Goal: Transaction & Acquisition: Purchase product/service

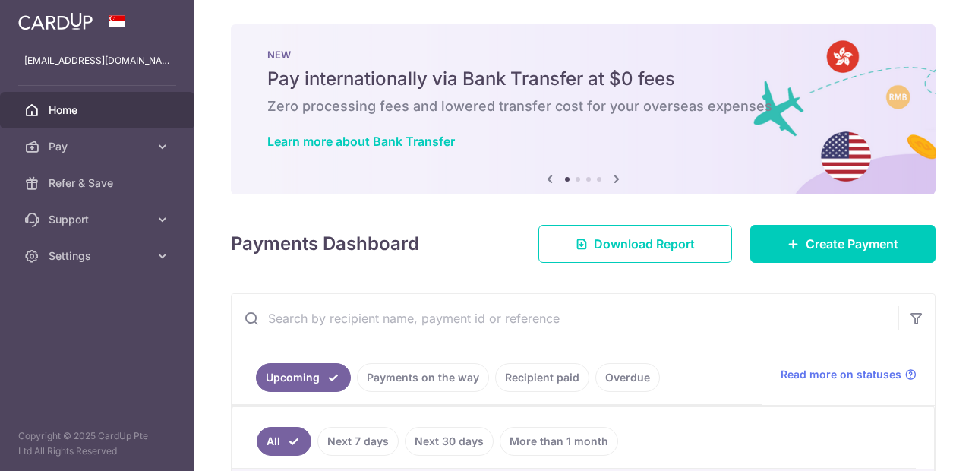
click at [791, 284] on div at bounding box center [490, 237] width 981 height 475
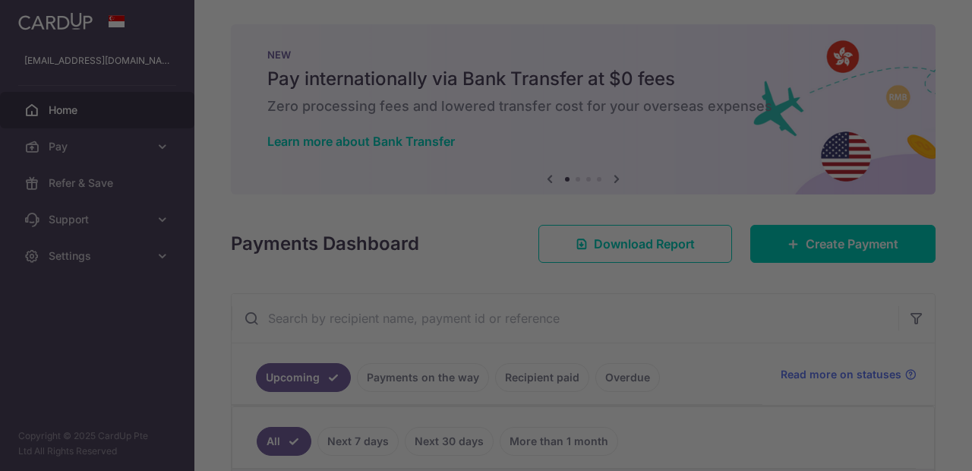
click at [769, 291] on div at bounding box center [490, 237] width 981 height 475
click at [774, 311] on div at bounding box center [490, 237] width 981 height 475
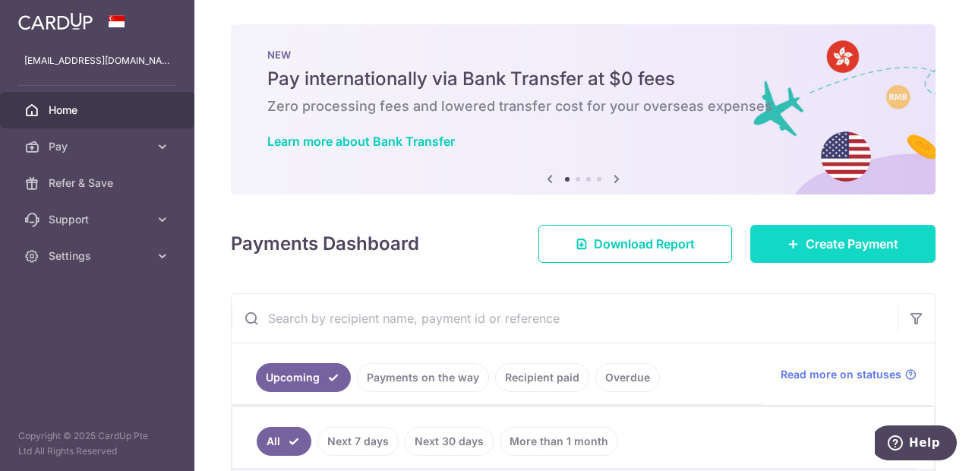
click at [850, 253] on span "Create Payment" at bounding box center [851, 244] width 93 height 18
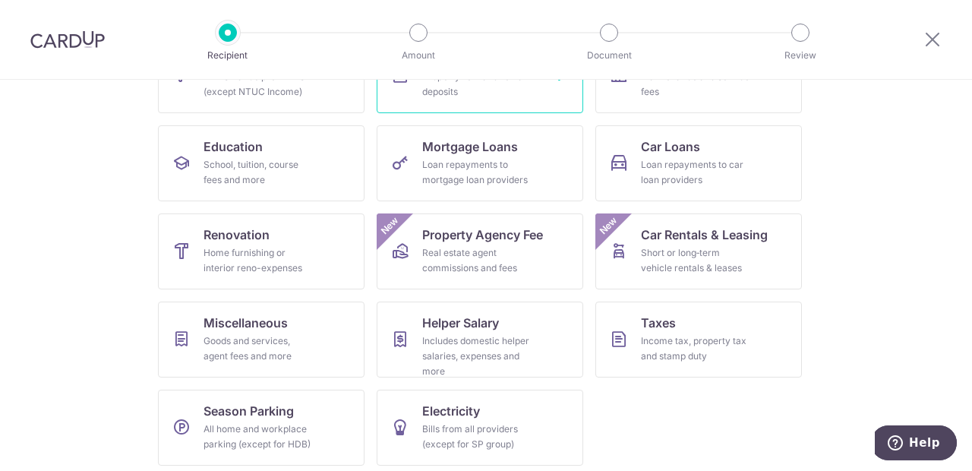
scroll to position [208, 0]
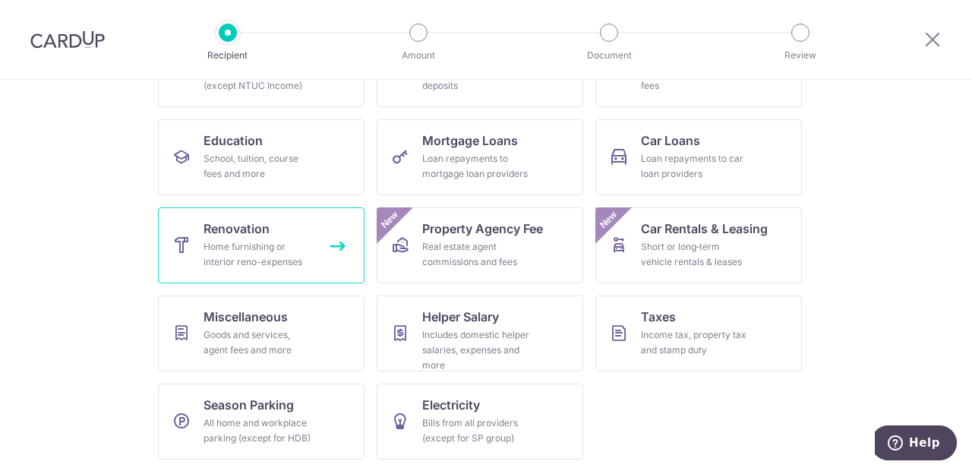
click at [331, 238] on link "Renovation Home furnishing or interior reno-expenses" at bounding box center [261, 245] width 206 height 76
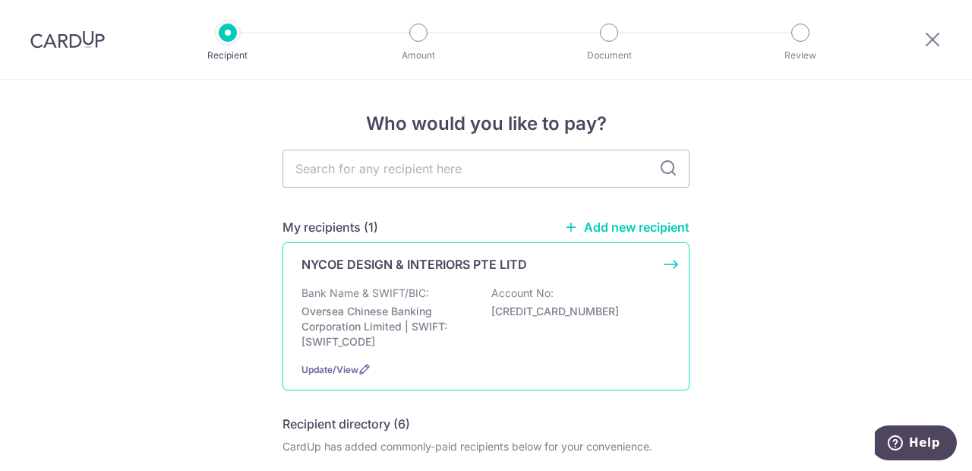
click at [454, 288] on div "NYCOE DESIGN & INTERIORS PTE LITD Bank Name & SWIFT/BIC: Oversea Chinese Bankin…" at bounding box center [485, 316] width 407 height 148
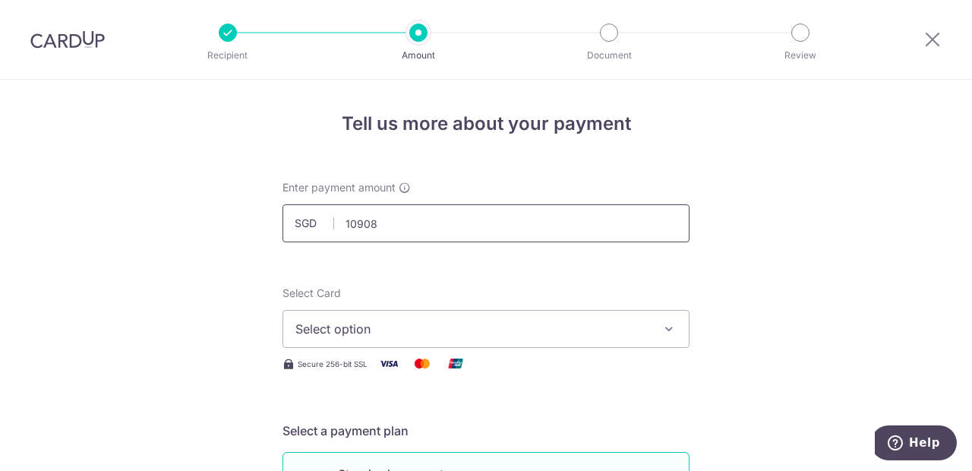
scroll to position [52, 0]
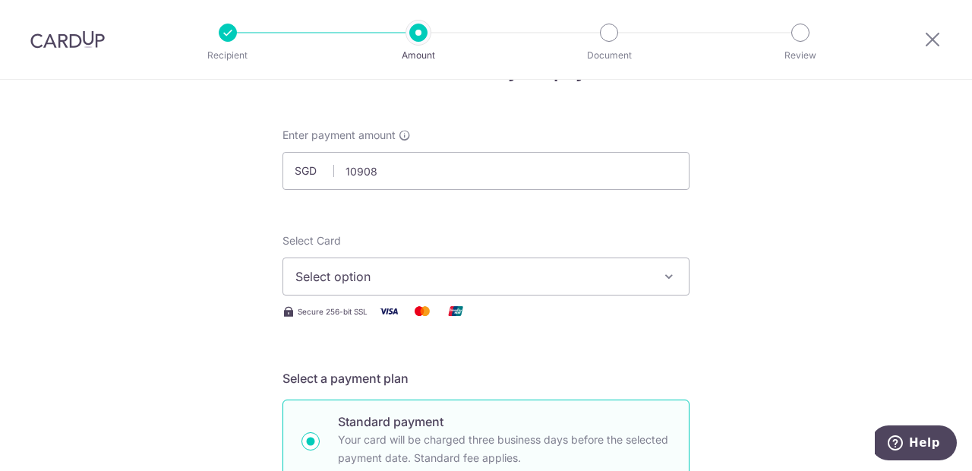
type input "10,908.00"
click at [404, 268] on button "Select option" at bounding box center [485, 276] width 407 height 38
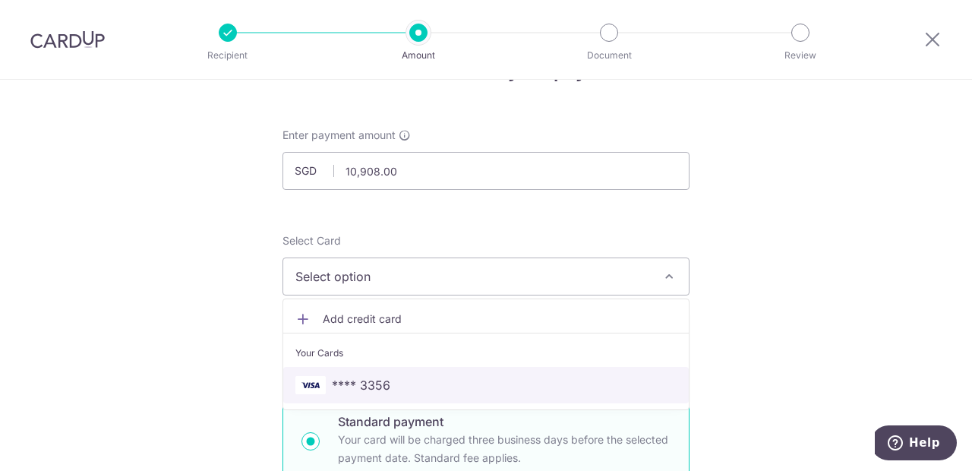
click at [402, 401] on link "**** 3356" at bounding box center [485, 385] width 405 height 36
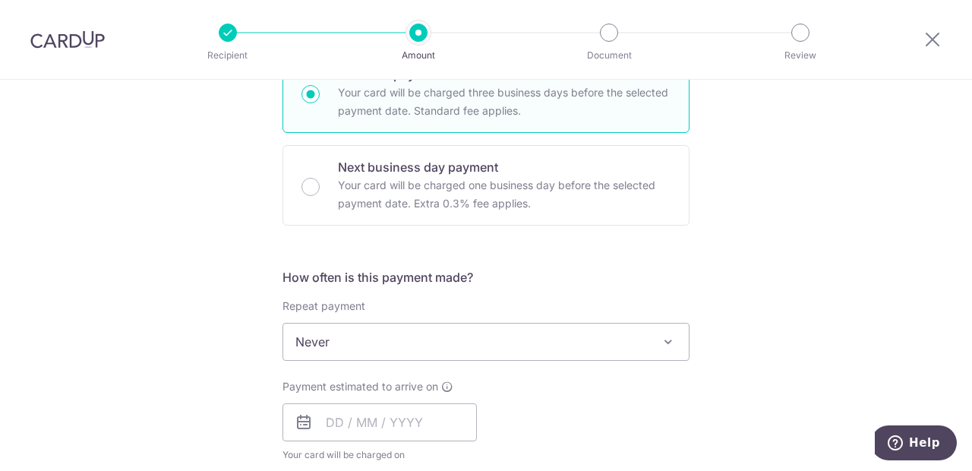
scroll to position [422, 0]
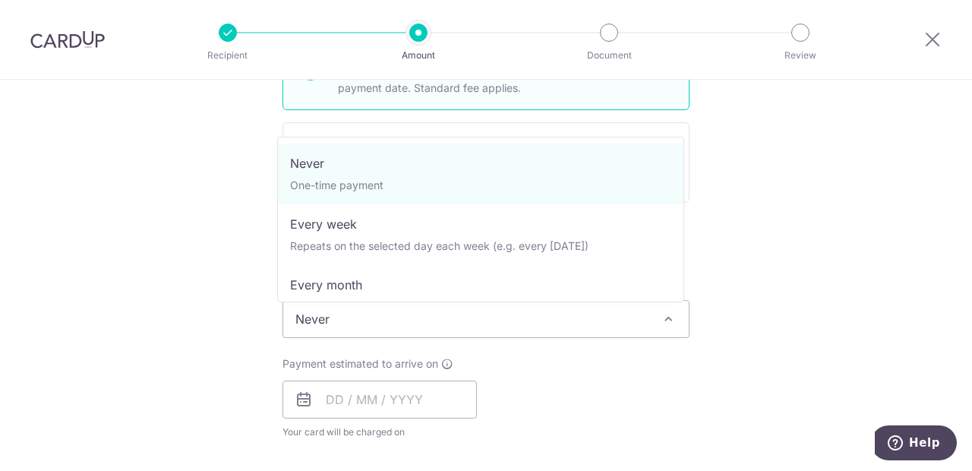
click at [400, 323] on span "Never" at bounding box center [485, 319] width 405 height 36
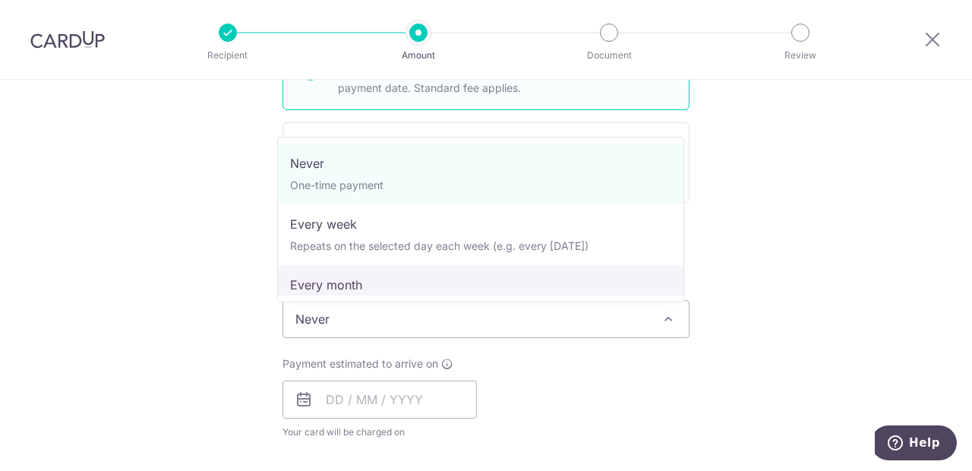
click at [256, 345] on div "Tell us more about your payment Enter payment amount SGD 10,908.00 10908.00 Sel…" at bounding box center [486, 395] width 972 height 1475
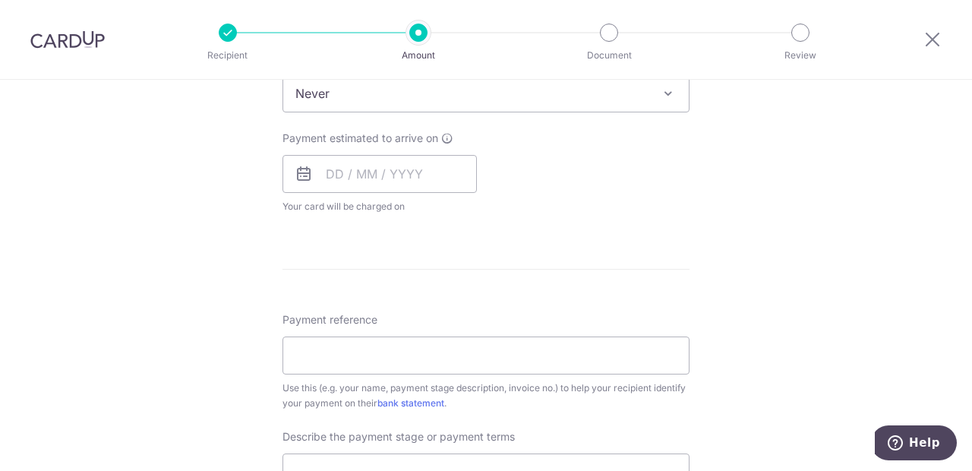
scroll to position [662, 0]
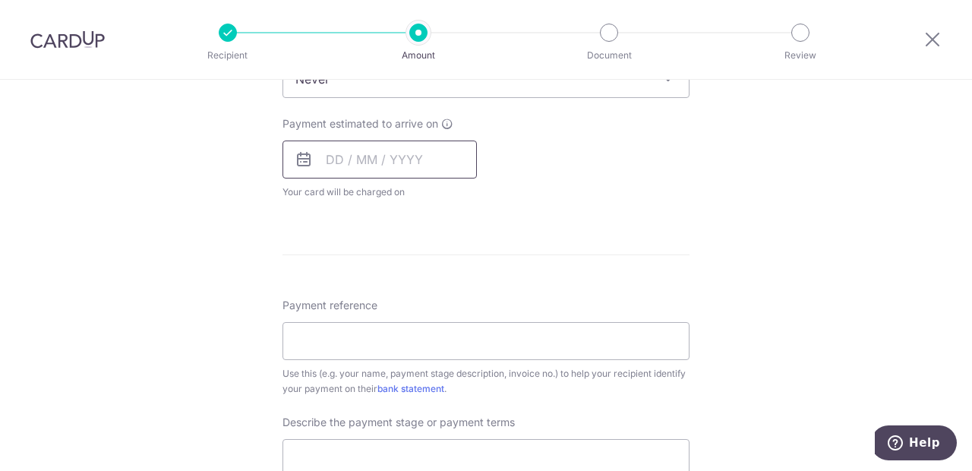
click at [354, 165] on input "text" at bounding box center [379, 159] width 194 height 38
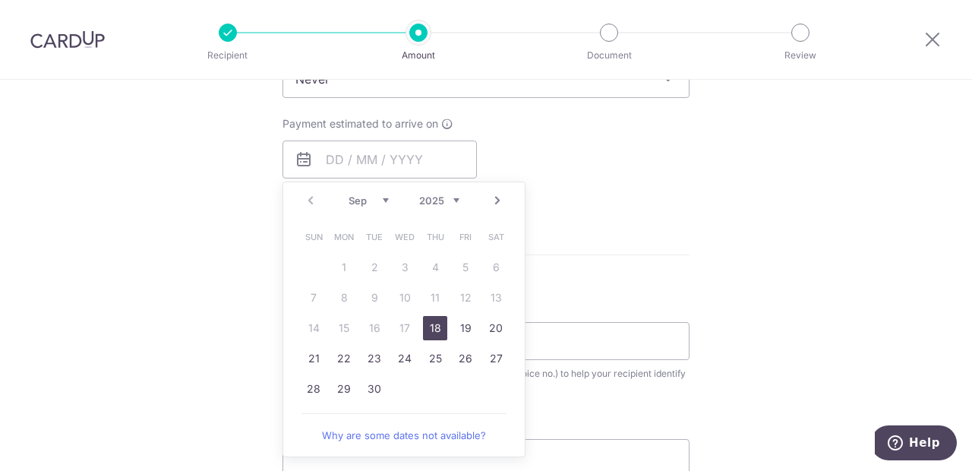
click at [427, 329] on link "18" at bounding box center [435, 328] width 24 height 24
type input "[DATE]"
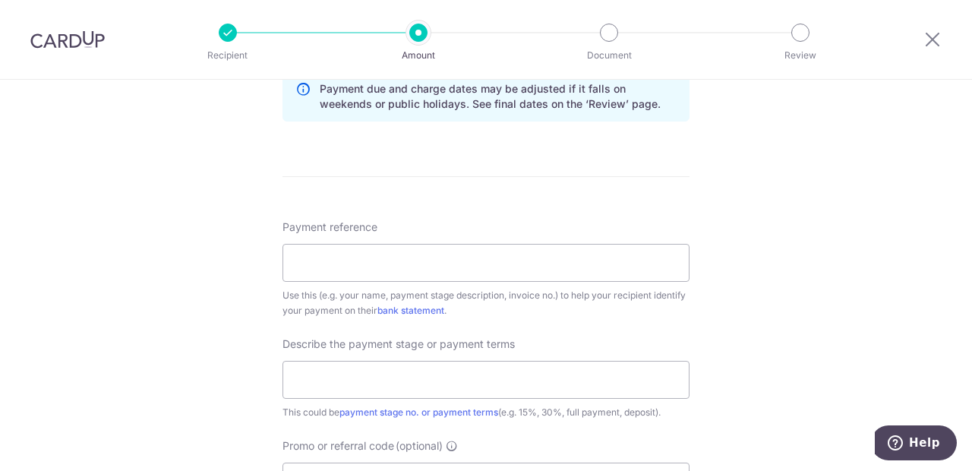
scroll to position [830, 0]
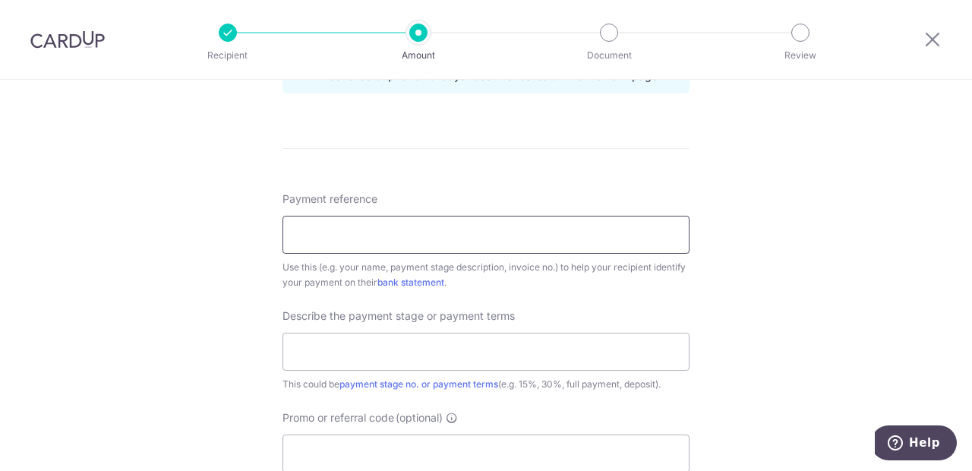
click at [396, 246] on input "Payment reference" at bounding box center [485, 235] width 407 height 38
click at [417, 355] on input "text" at bounding box center [485, 351] width 407 height 38
click at [313, 219] on input "Payment reference" at bounding box center [485, 235] width 407 height 38
click at [355, 239] on input "Payment reference" at bounding box center [485, 235] width 407 height 38
type input "90179882"
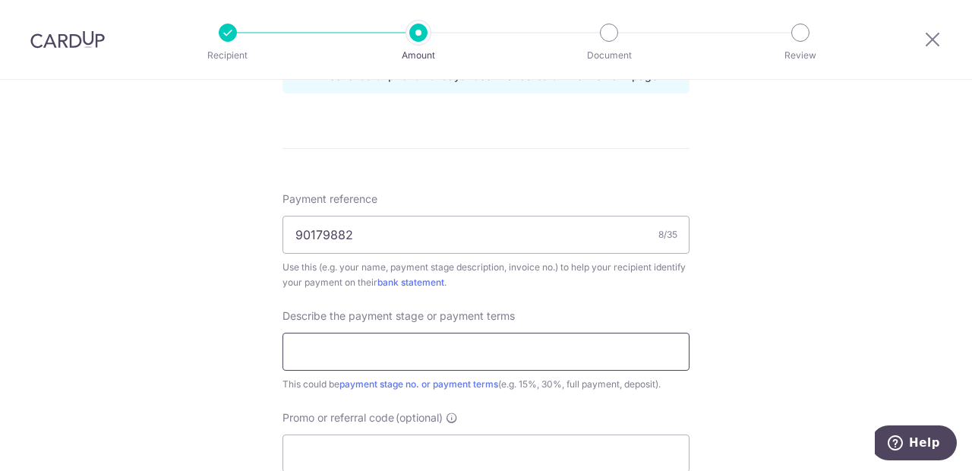
click at [415, 352] on input "text" at bounding box center [485, 351] width 407 height 38
type input "Third Payment"
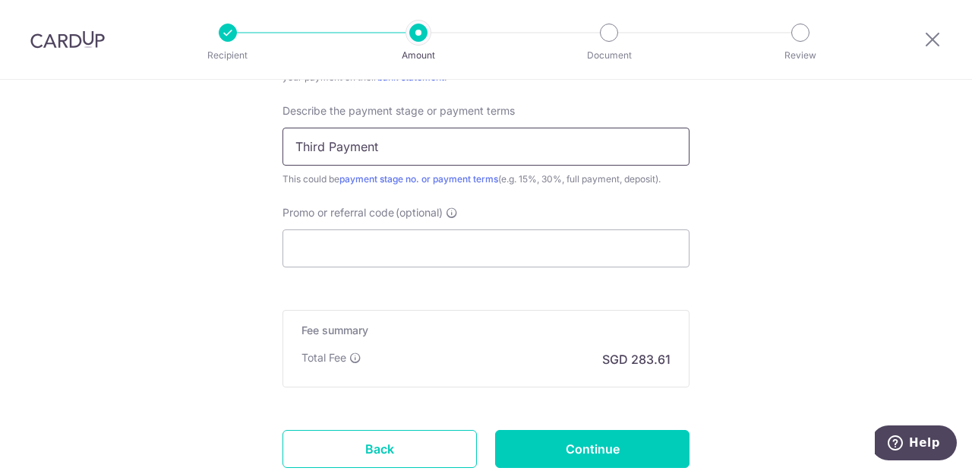
scroll to position [1036, 0]
click at [380, 261] on input "Promo or referral code (optional)" at bounding box center [485, 247] width 407 height 38
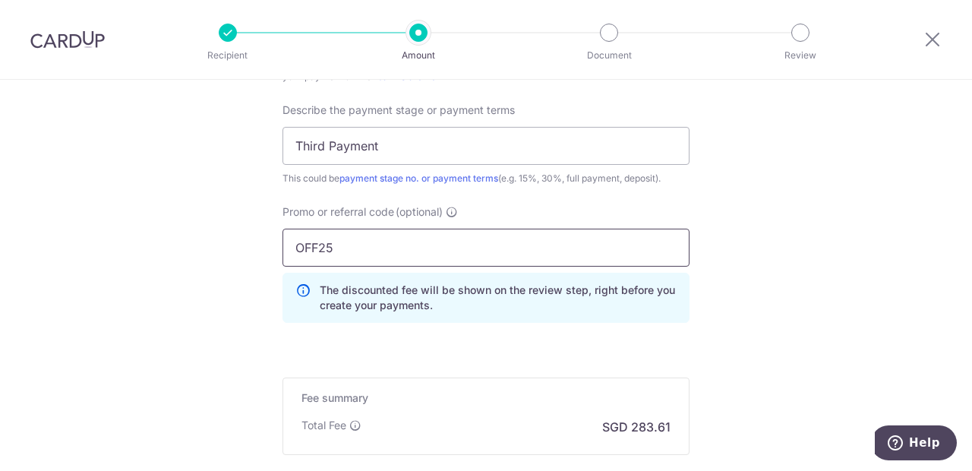
click button "Add Card" at bounding box center [0, 0] width 0 height 0
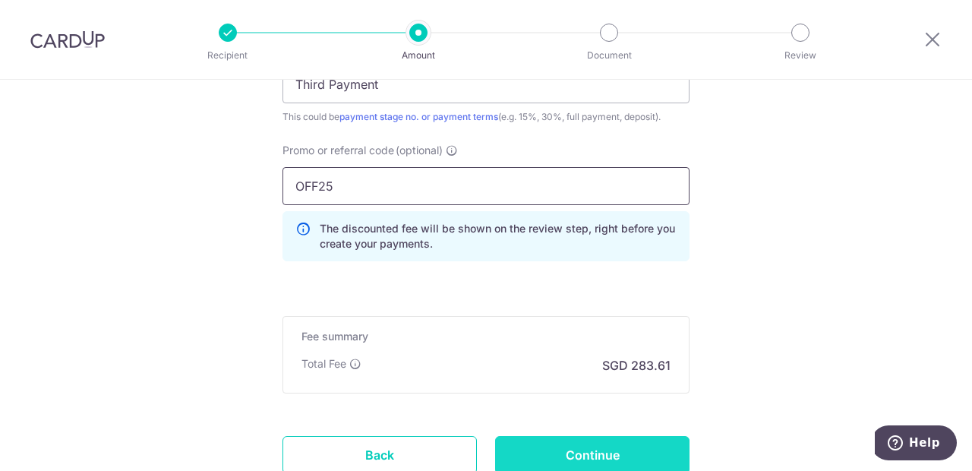
scroll to position [1101, 0]
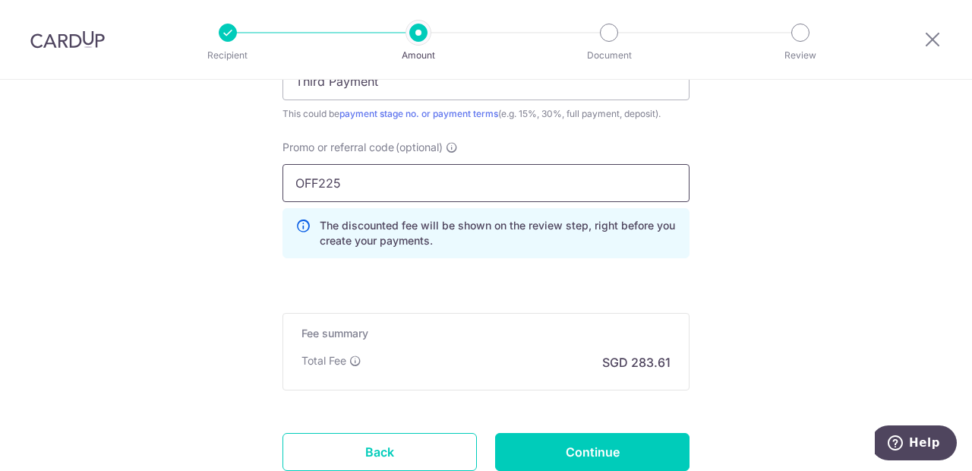
type input "OFF225"
click button "Add Card" at bounding box center [0, 0] width 0 height 0
click at [427, 205] on div "OFF225 The discounted fee will be shown on the review step, right before you cr…" at bounding box center [485, 211] width 407 height 94
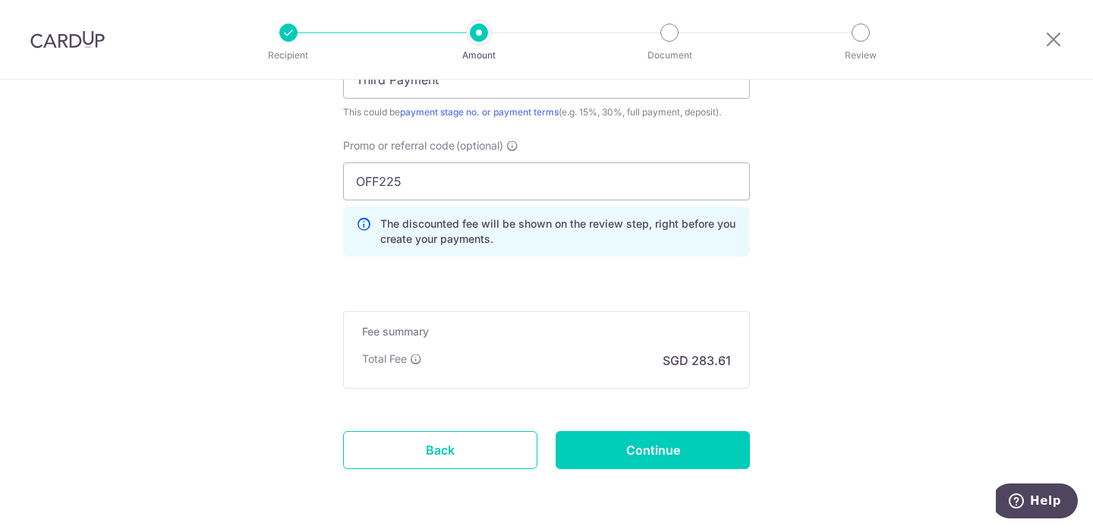
scroll to position [1158, 0]
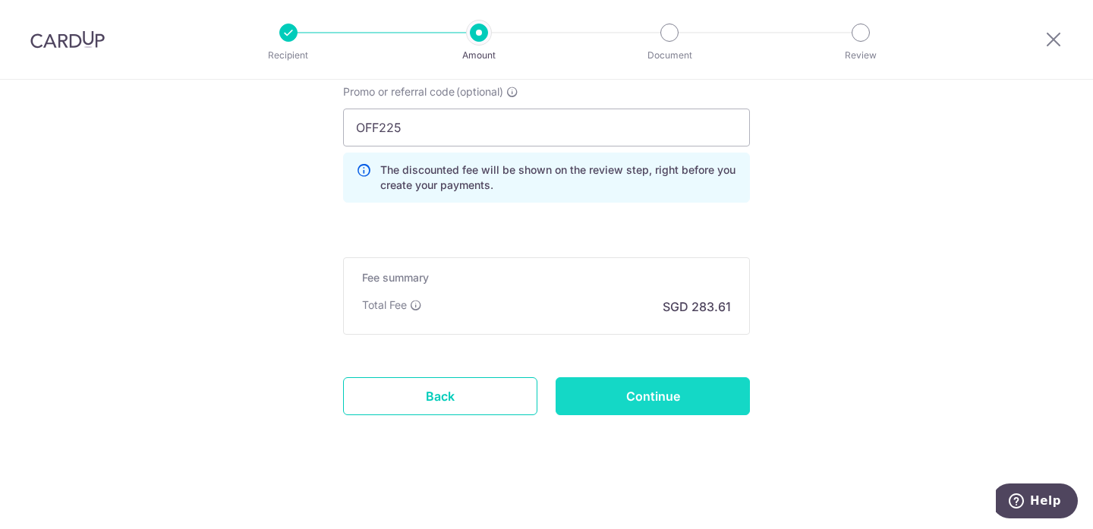
click at [652, 395] on input "Continue" at bounding box center [653, 396] width 194 height 38
type input "Create Schedule"
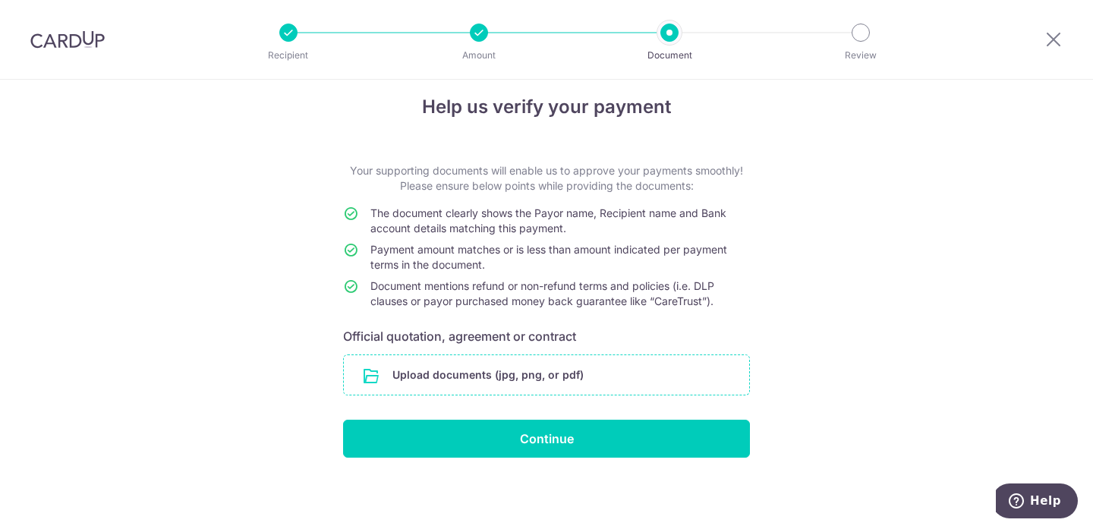
click at [560, 362] on input "file" at bounding box center [546, 374] width 405 height 39
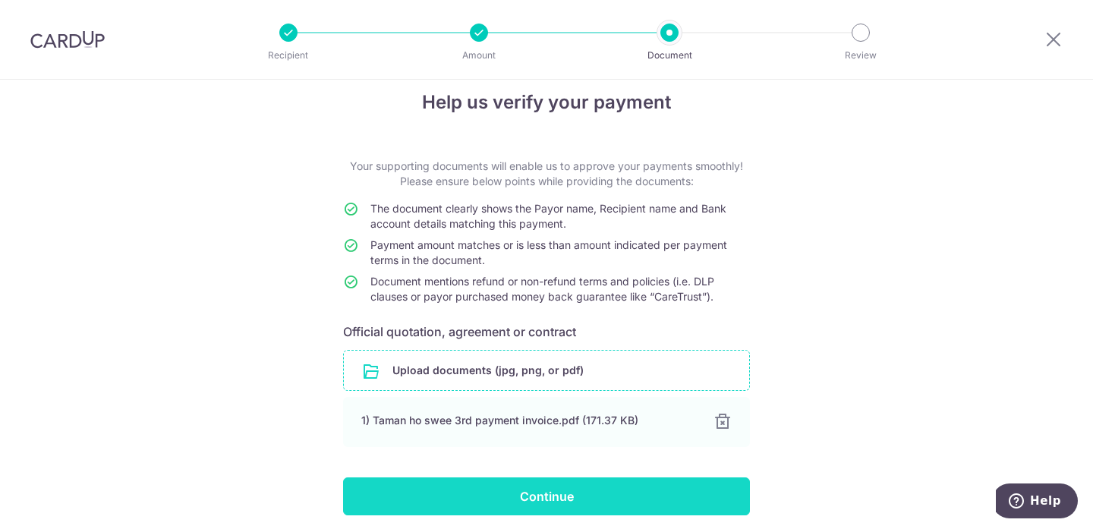
click at [575, 499] on input "Continue" at bounding box center [546, 496] width 407 height 38
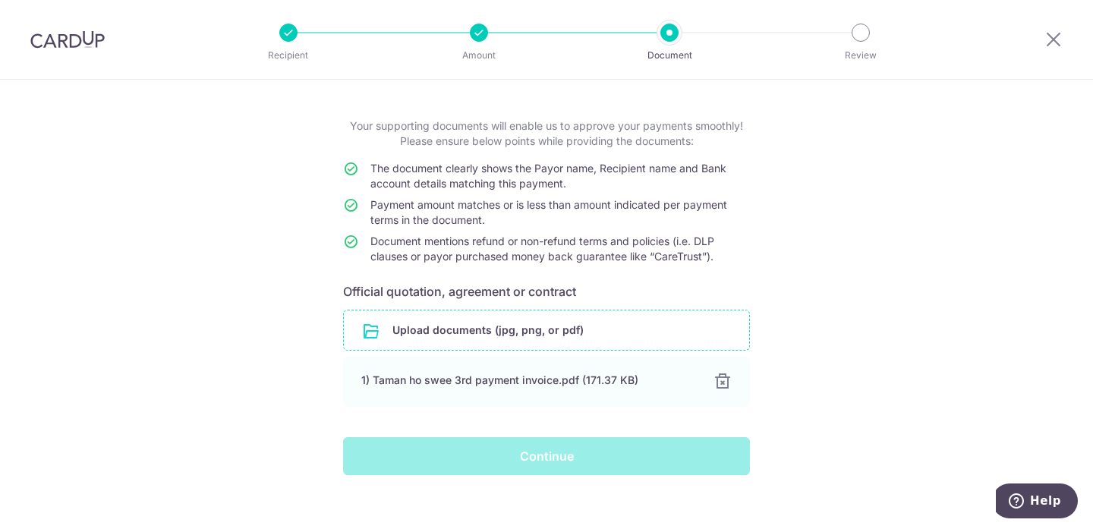
scroll to position [83, 0]
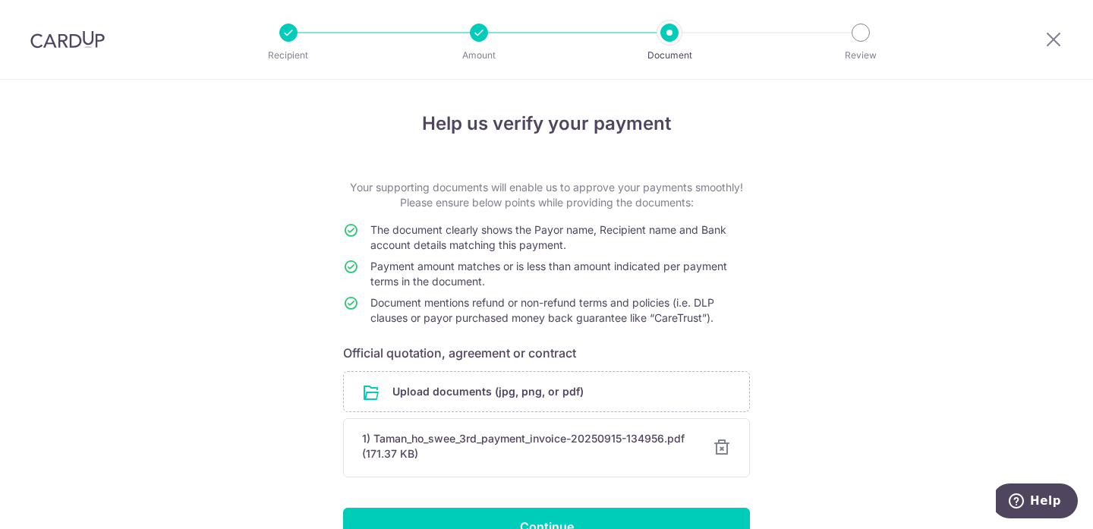
scroll to position [77, 0]
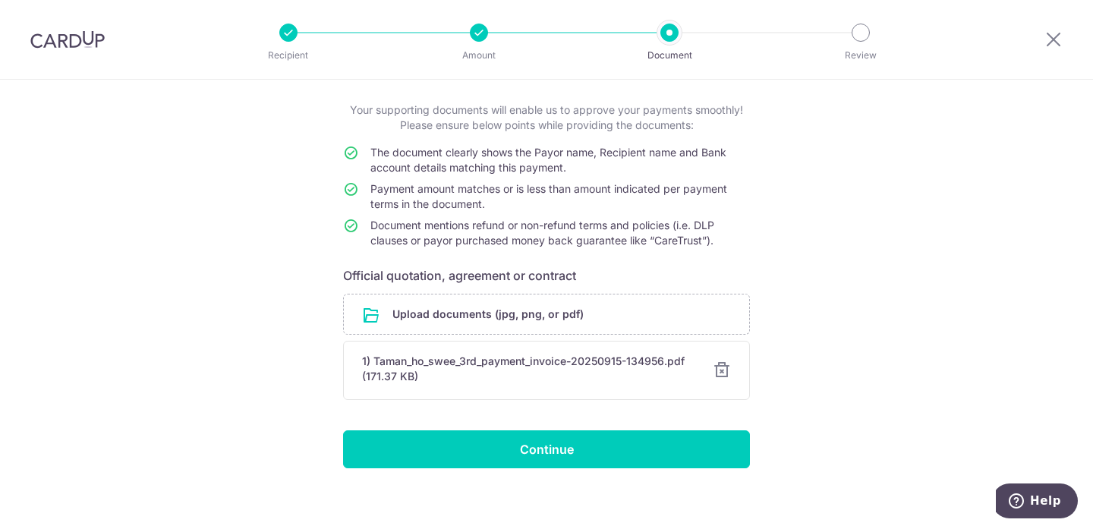
click at [474, 34] on div at bounding box center [479, 33] width 18 height 18
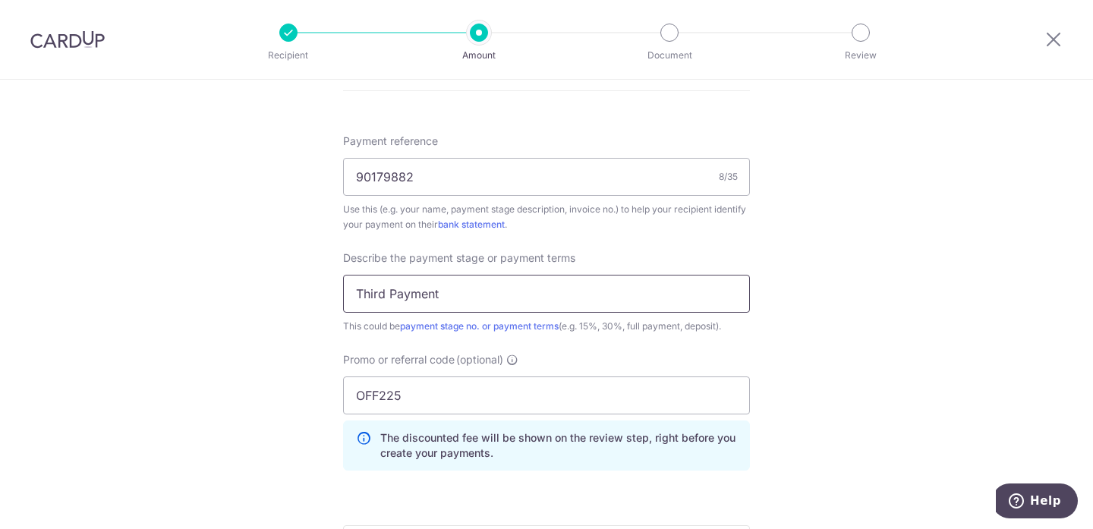
scroll to position [889, 0]
click at [440, 414] on input "OFF225" at bounding box center [546, 395] width 407 height 38
click at [442, 410] on input "OFF225" at bounding box center [546, 395] width 407 height 38
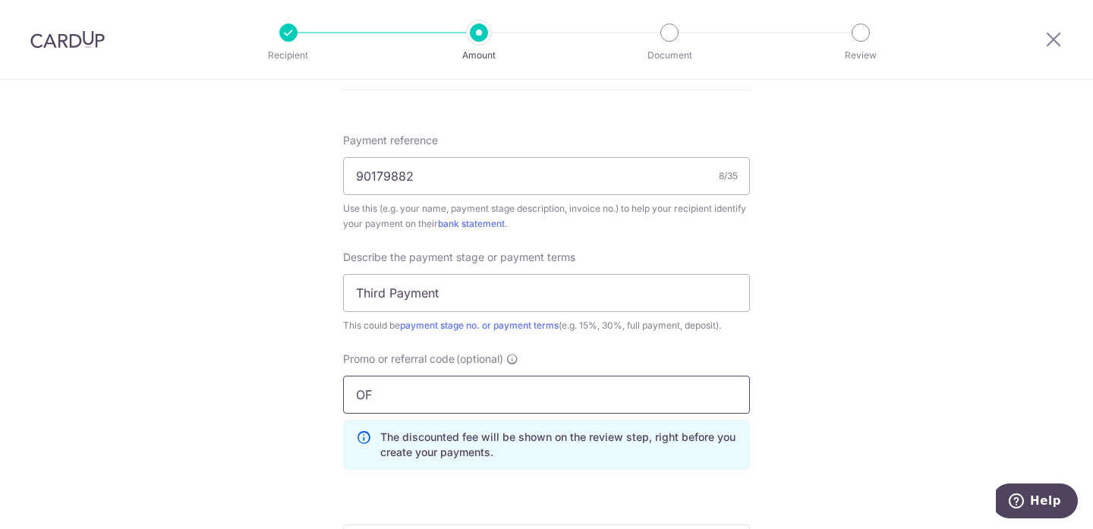
type input "O"
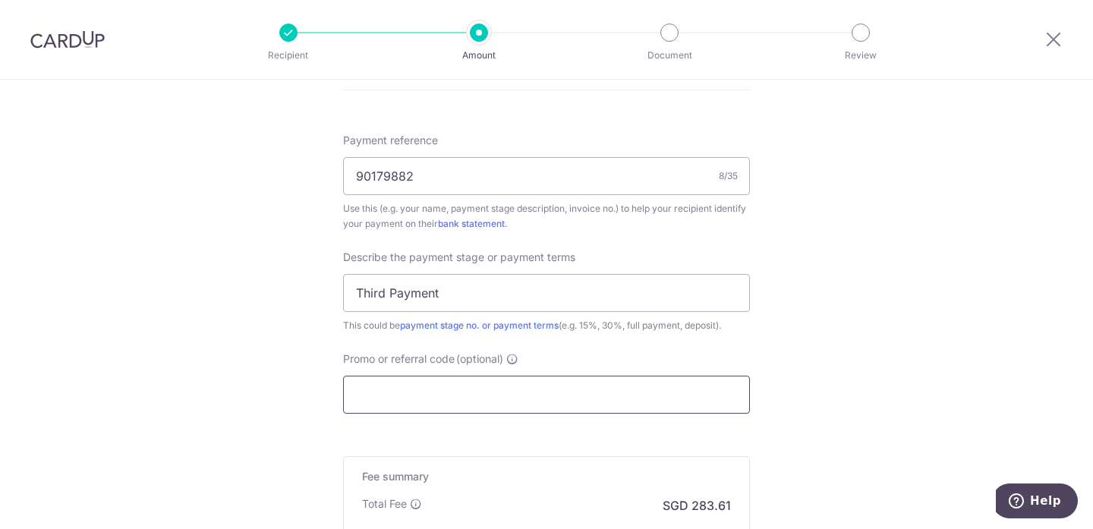
click at [444, 401] on input "Promo or referral code (optional)" at bounding box center [546, 395] width 407 height 38
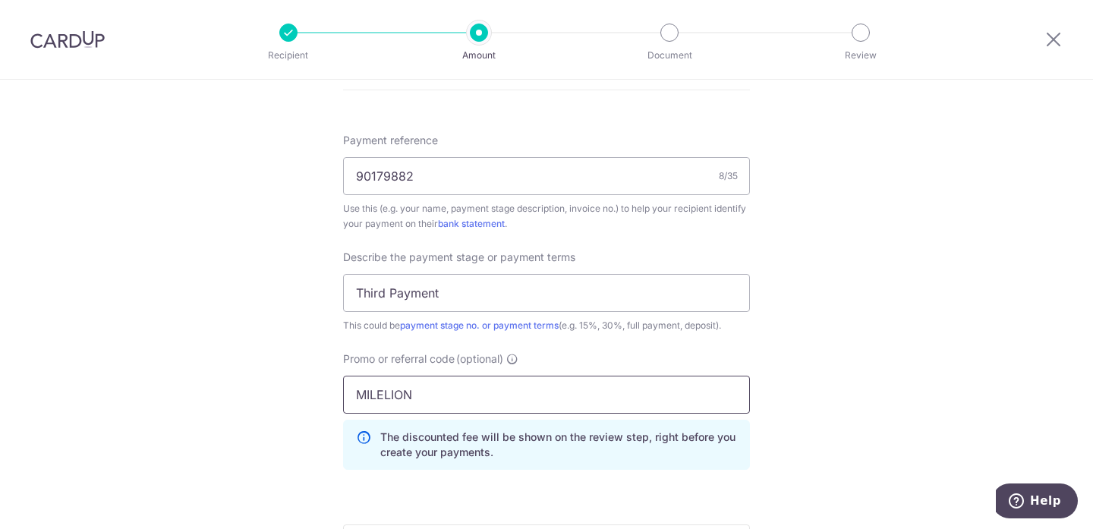
type input "MILELION"
click button "Add Card" at bounding box center [0, 0] width 0 height 0
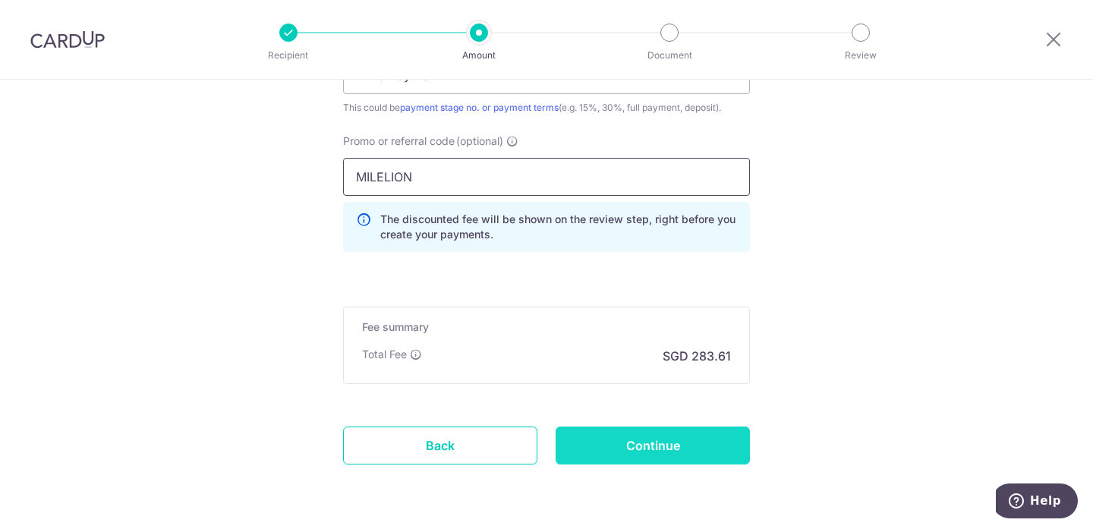
scroll to position [1107, 0]
click at [628, 433] on input "Continue" at bounding box center [653, 445] width 194 height 38
type input "Update Schedule"
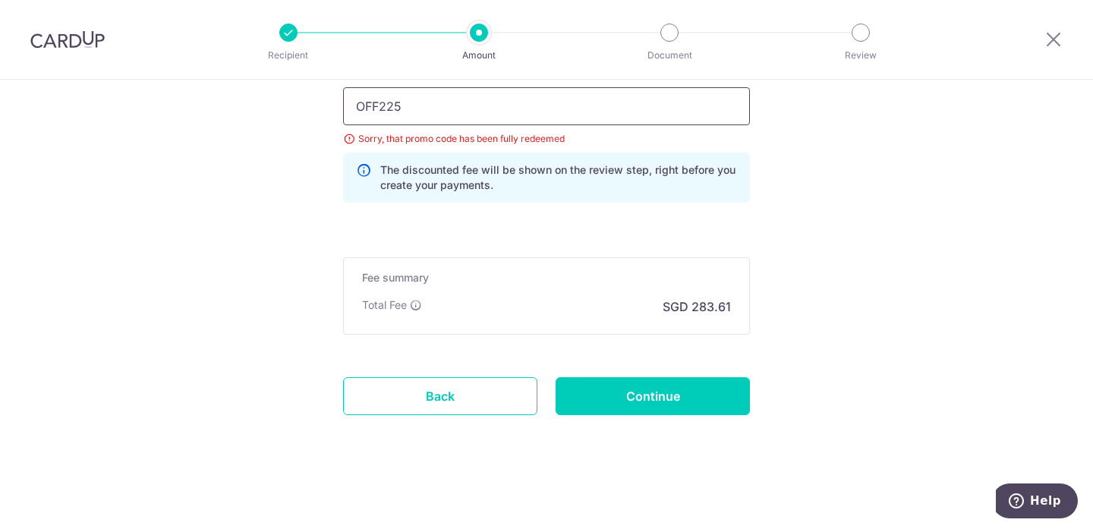
click at [444, 108] on input "OFF225" at bounding box center [546, 106] width 407 height 38
drag, startPoint x: 548, startPoint y: 428, endPoint x: 455, endPoint y: 134, distance: 308.2
click at [455, 134] on div "Sorry, that promo code has been fully redeemed" at bounding box center [546, 138] width 407 height 15
click at [460, 123] on input "OFF225" at bounding box center [546, 106] width 407 height 38
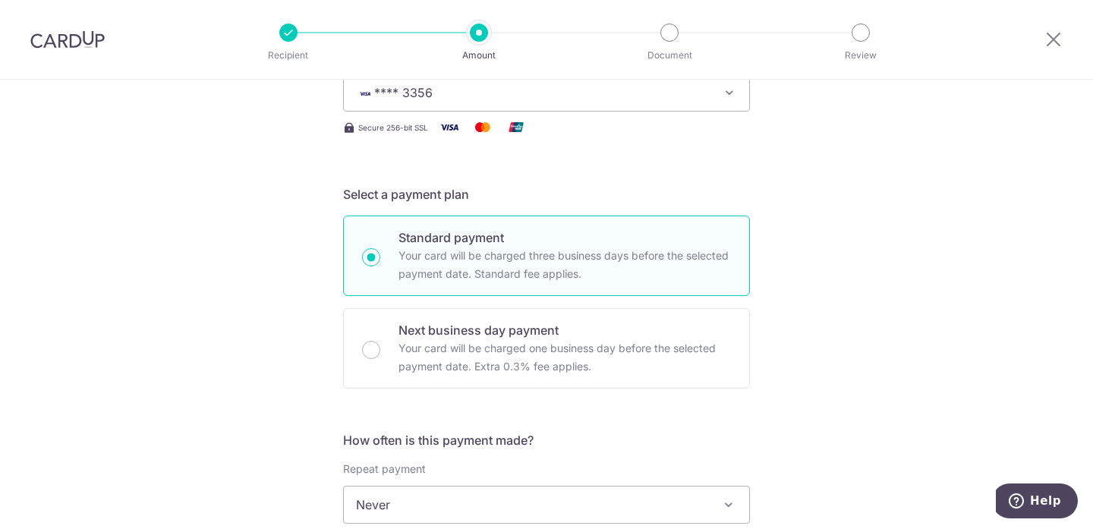
scroll to position [52, 0]
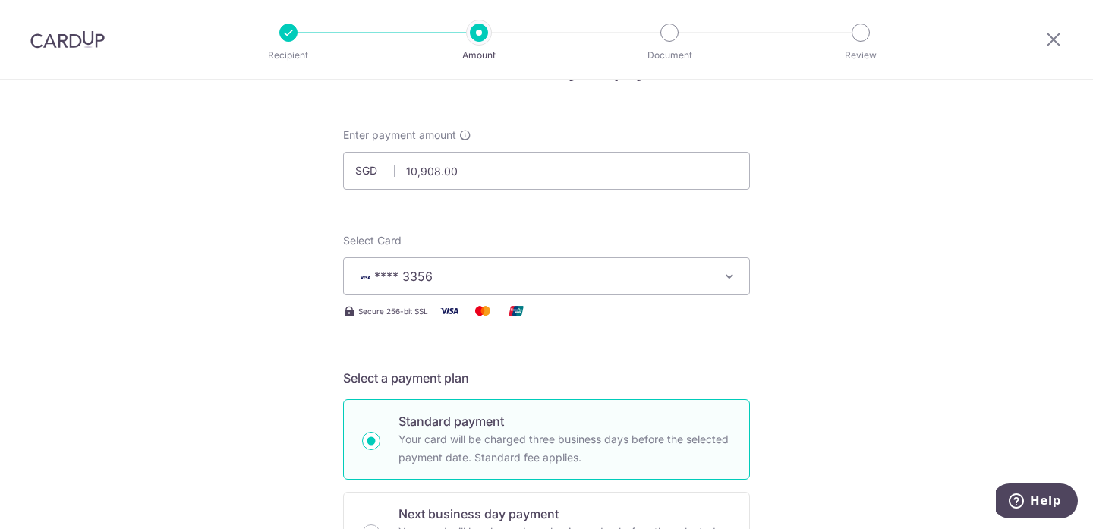
type input "M"
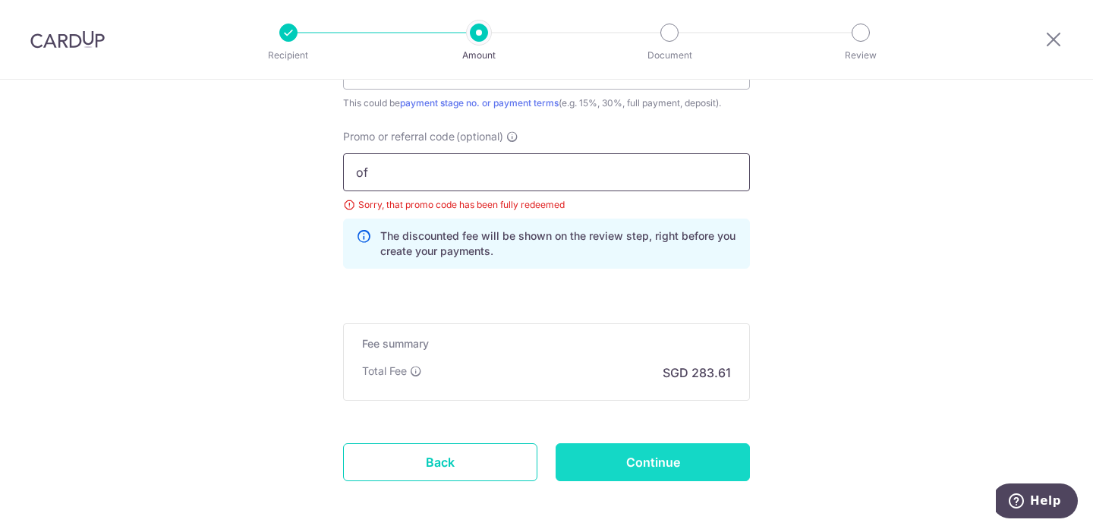
scroll to position [1180, 0]
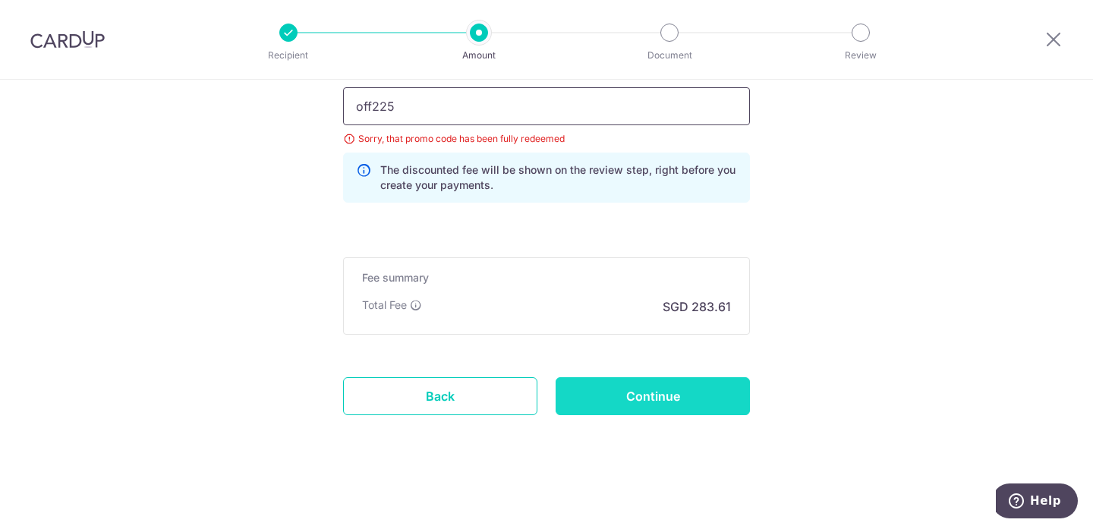
type input "off225"
click at [586, 401] on input "Continue" at bounding box center [653, 396] width 194 height 38
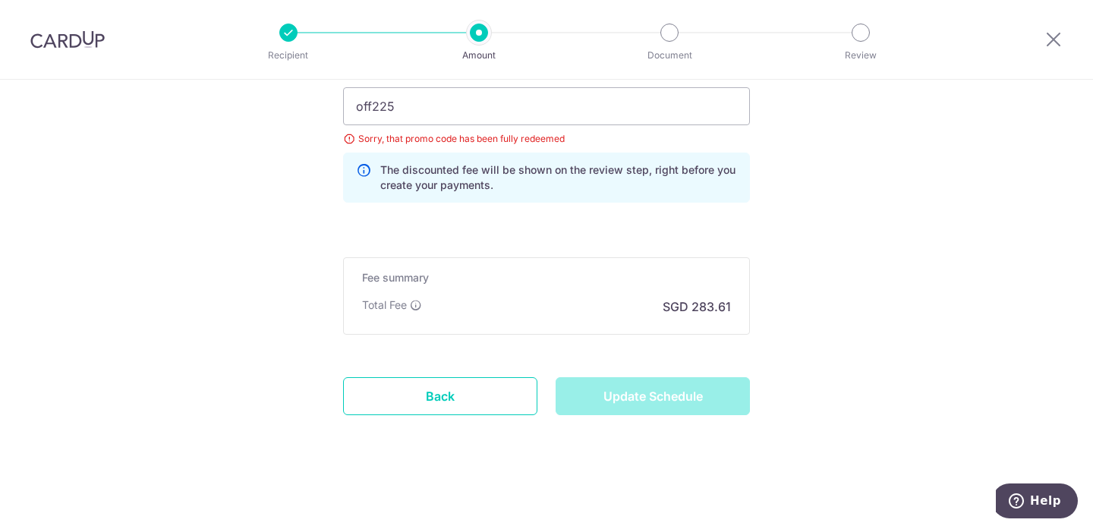
type input "Update Schedule"
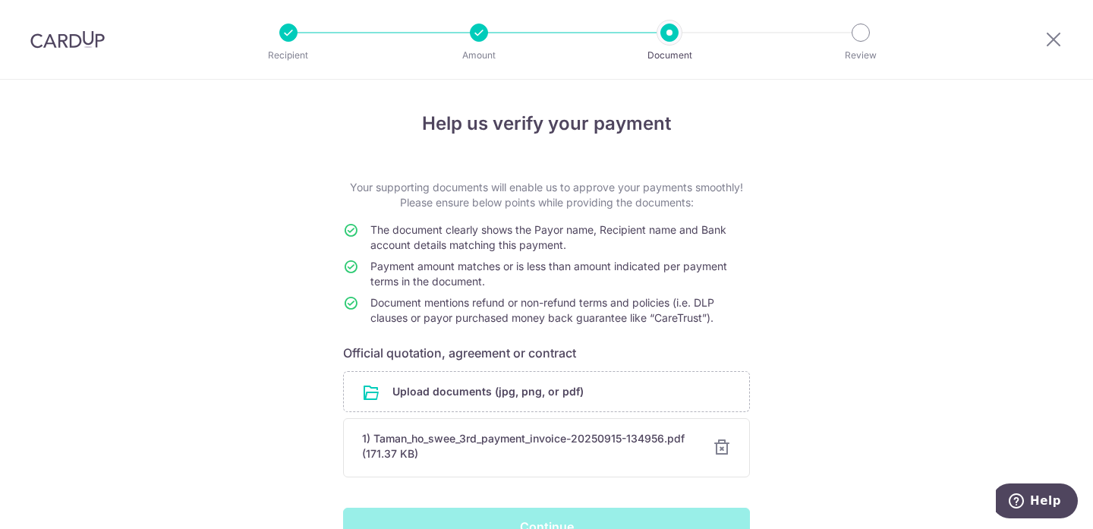
scroll to position [93, 0]
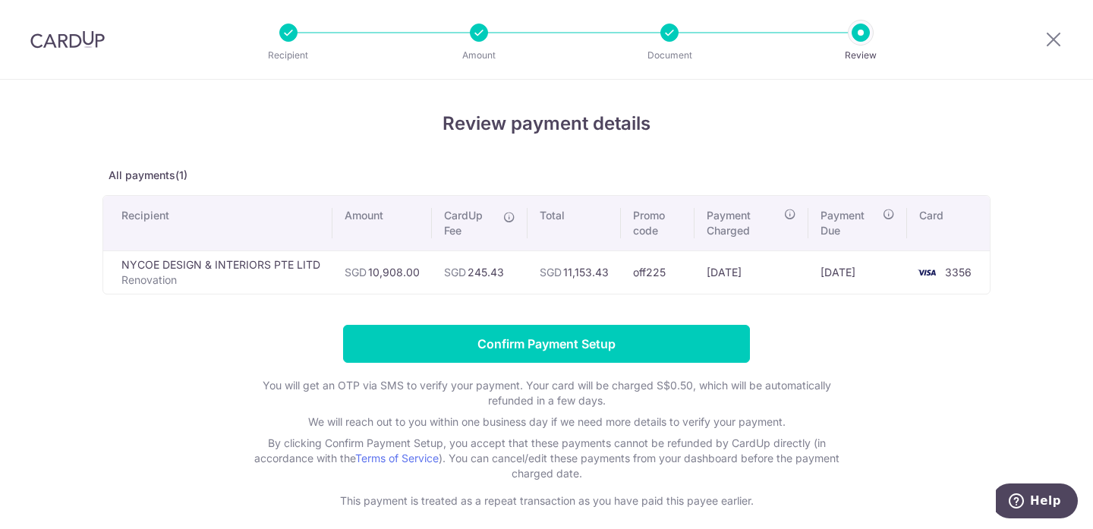
drag, startPoint x: 510, startPoint y: 215, endPoint x: 502, endPoint y: 225, distance: 12.4
click at [510, 216] on span at bounding box center [507, 214] width 17 height 12
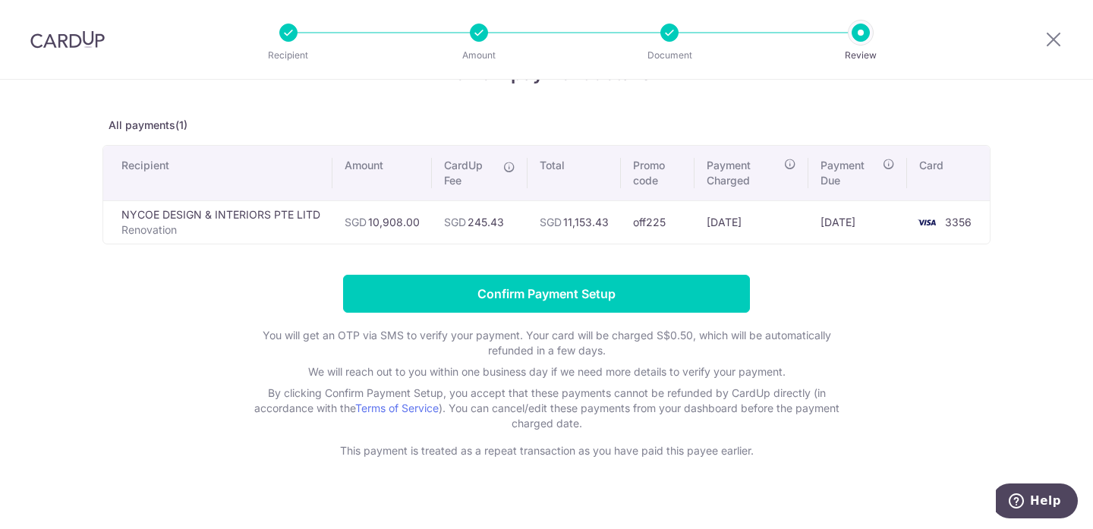
scroll to position [74, 0]
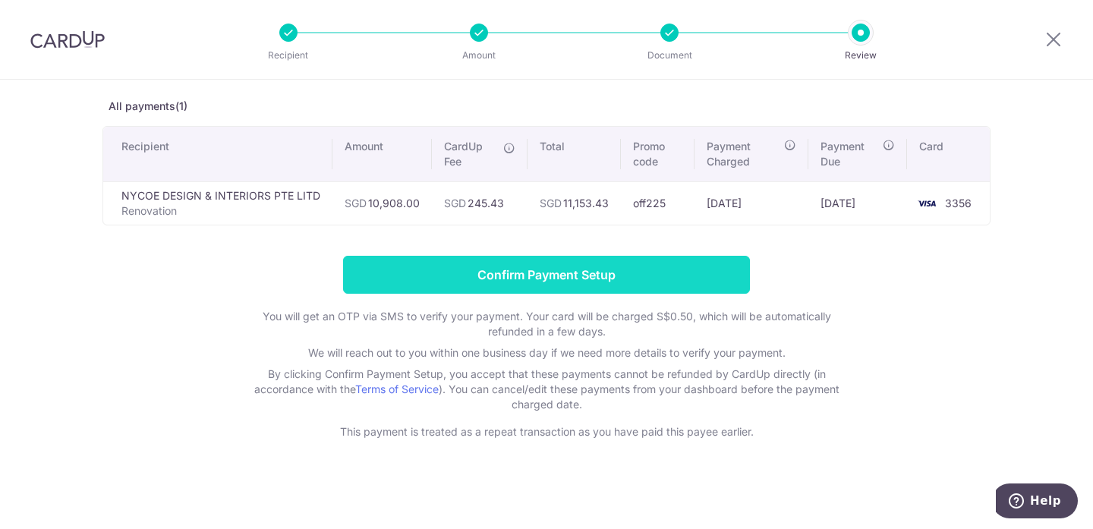
click at [572, 280] on input "Confirm Payment Setup" at bounding box center [546, 275] width 407 height 38
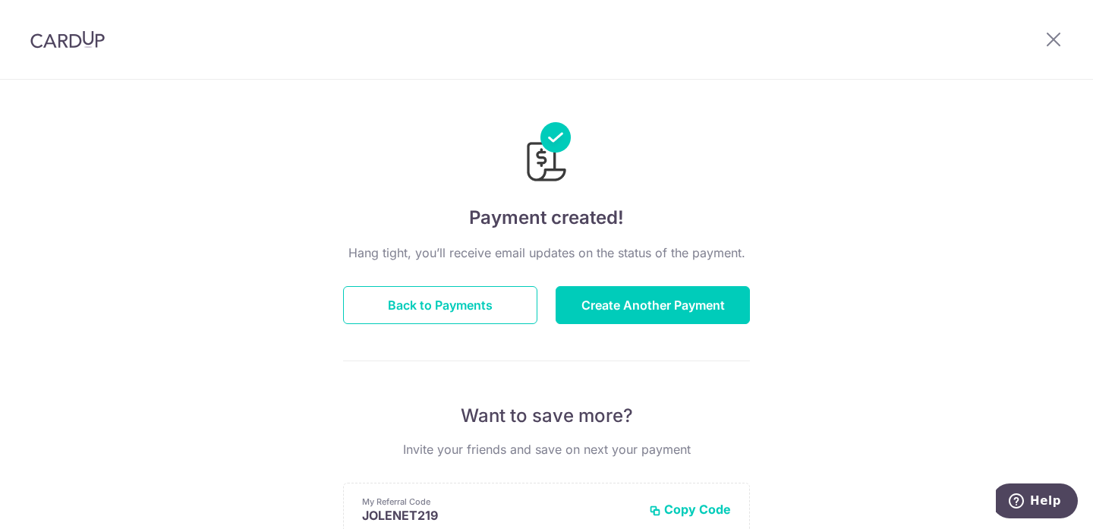
scroll to position [114, 0]
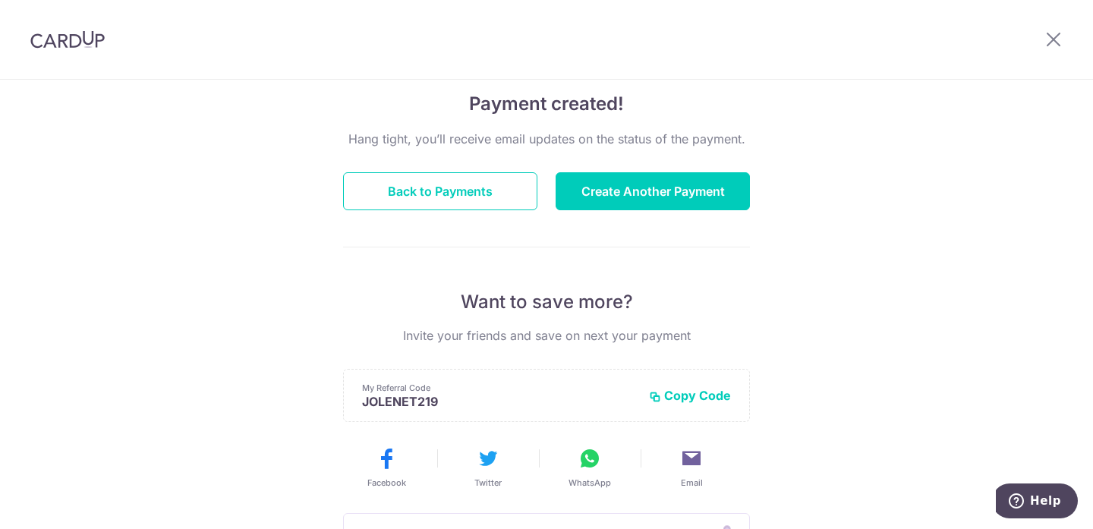
click at [600, 157] on div "Hang tight, you’ll receive email updates on the status of the payment. Back to …" at bounding box center [546, 417] width 407 height 575
